Goal: Navigation & Orientation: Find specific page/section

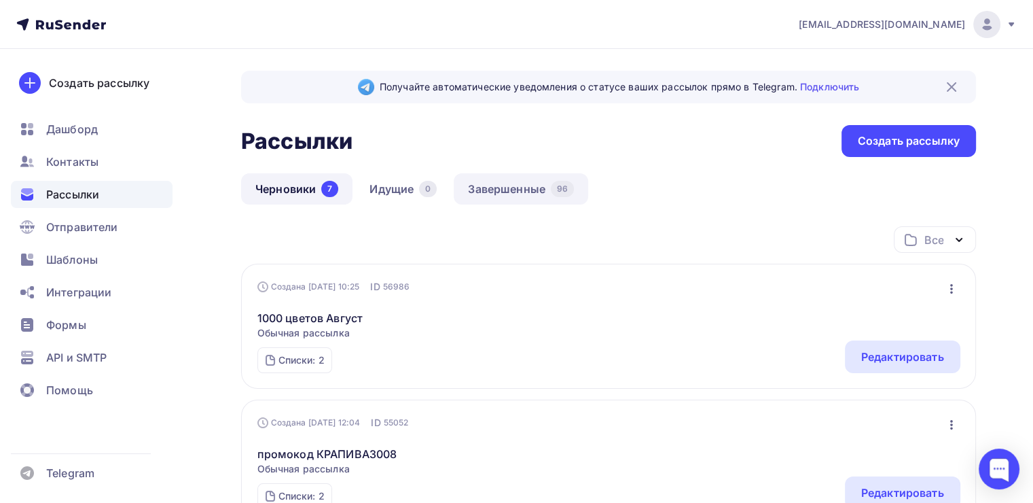
click at [505, 187] on link "Завершенные 96" at bounding box center [521, 188] width 135 height 31
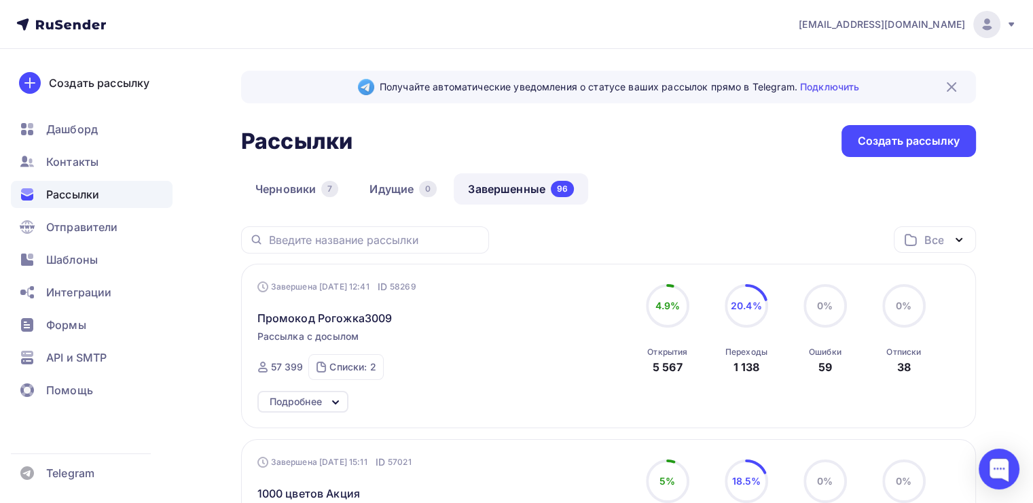
click at [50, 52] on div "Создать рассылку [GEOGRAPHIC_DATA] Контакты Рассылки Отправители Шаблоны Интегр…" at bounding box center [91, 276] width 183 height 454
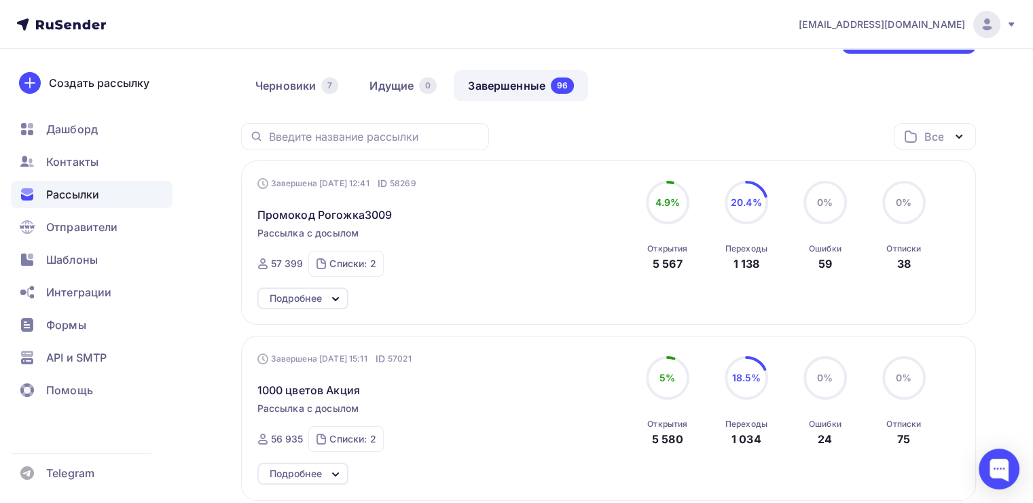
scroll to position [68, 0]
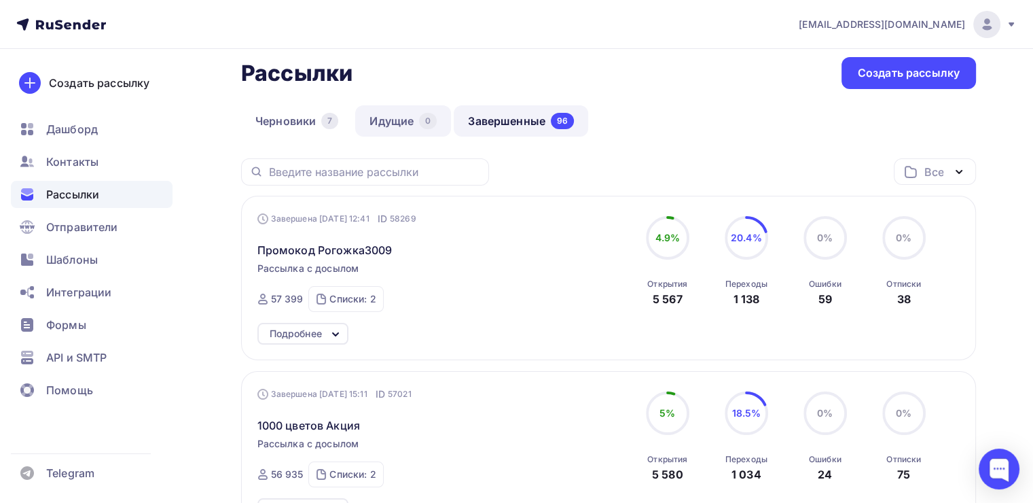
click at [393, 118] on link "Идущие 0" at bounding box center [403, 120] width 96 height 31
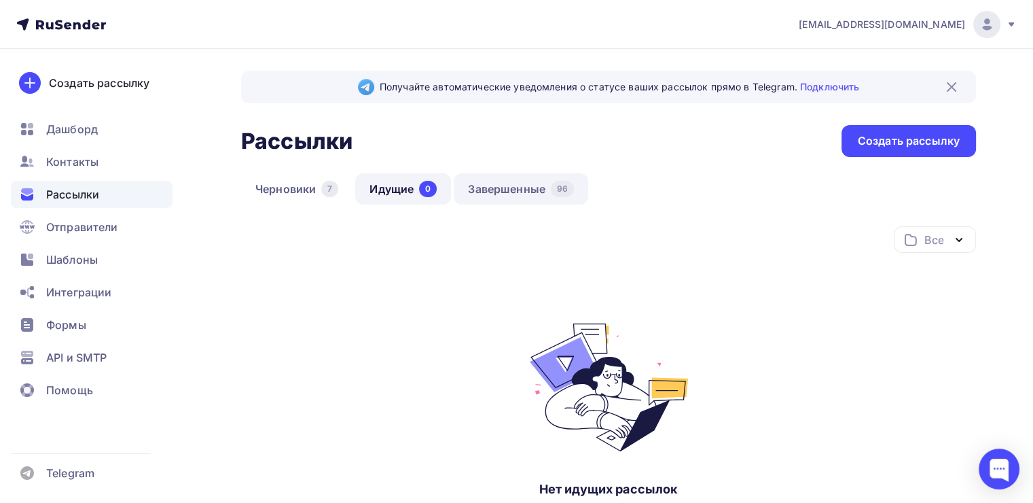
click at [509, 189] on link "Завершенные 96" at bounding box center [521, 188] width 135 height 31
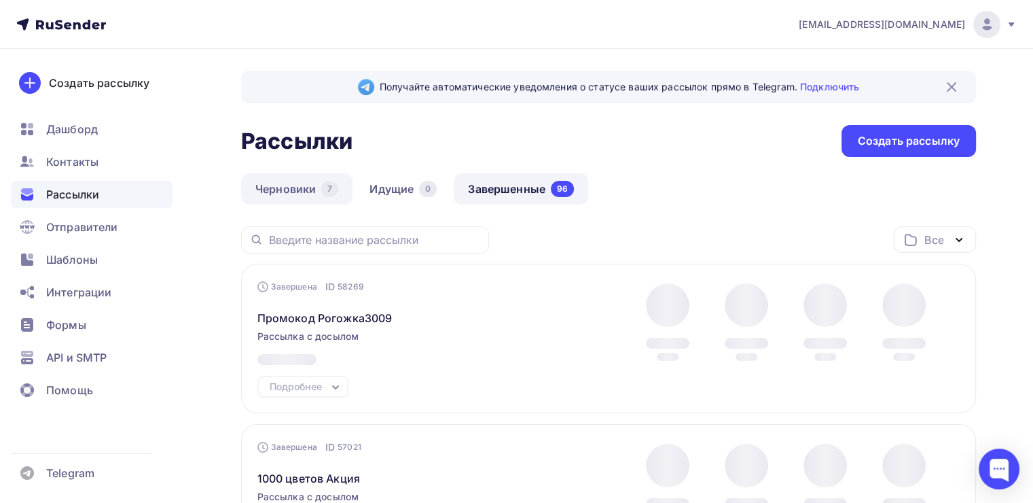
click at [289, 189] on link "Черновики 7" at bounding box center [296, 188] width 111 height 31
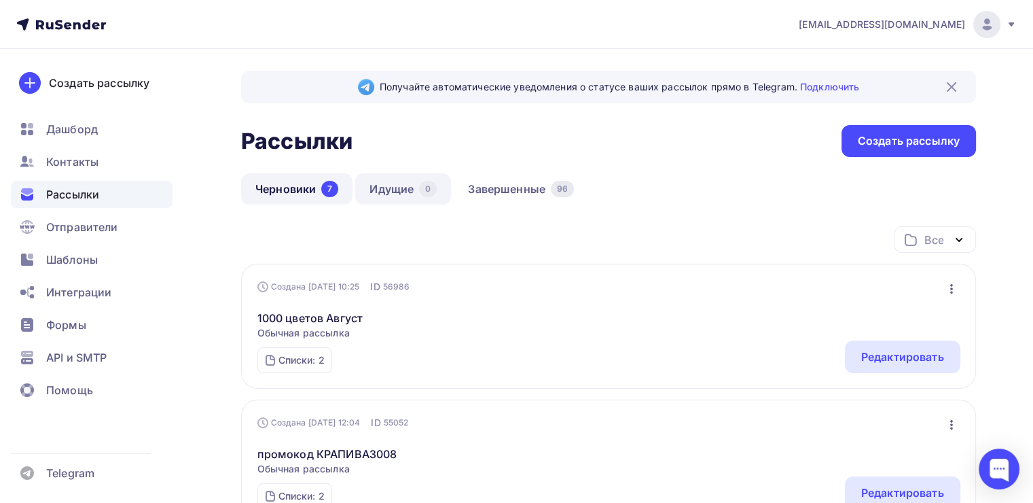
click at [394, 187] on link "Идущие 0" at bounding box center [403, 188] width 96 height 31
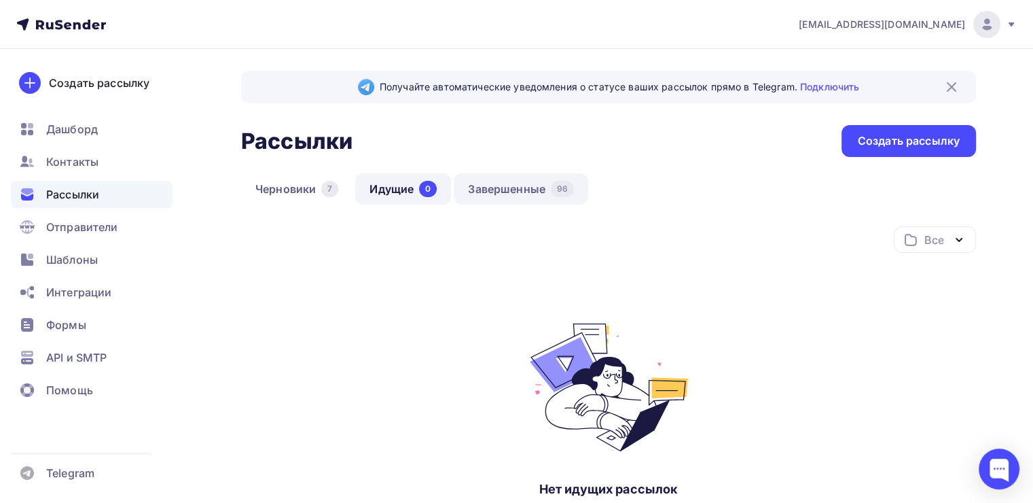
click at [504, 190] on link "Завершенные 96" at bounding box center [521, 188] width 135 height 31
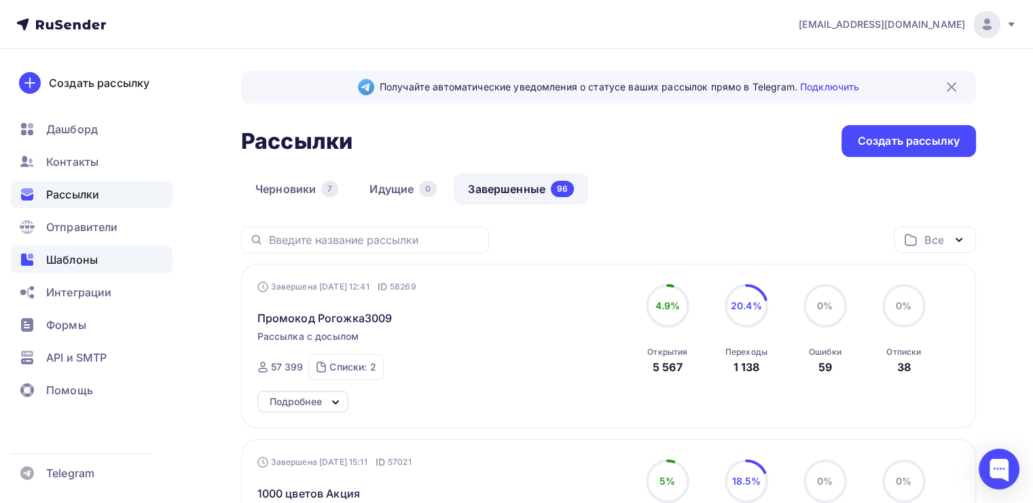
click at [72, 261] on span "Шаблоны" at bounding box center [72, 259] width 52 height 16
